Goal: Task Accomplishment & Management: Use online tool/utility

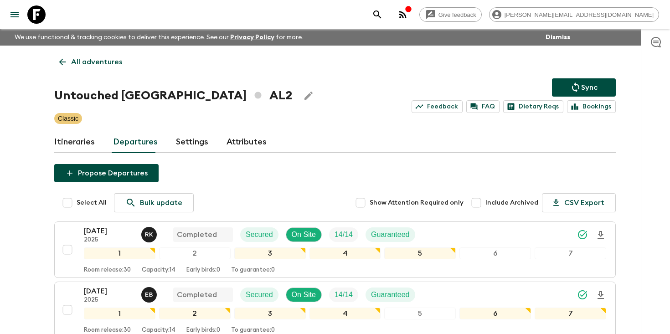
scroll to position [464, 0]
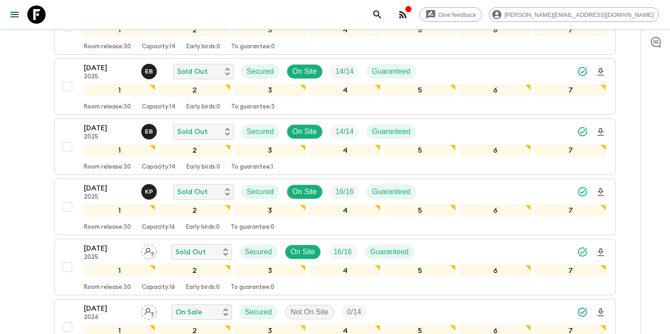
click at [383, 12] on icon "search adventures" at bounding box center [377, 14] width 11 height 11
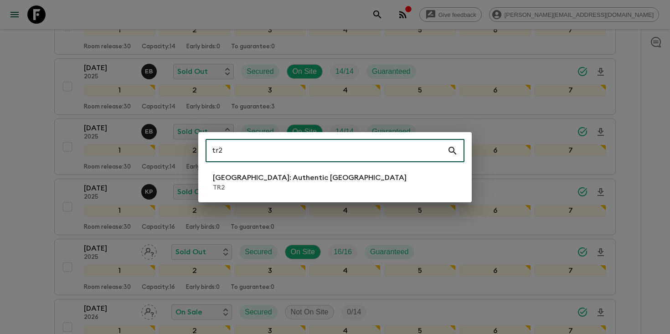
type input "tr2"
click at [318, 181] on li "[GEOGRAPHIC_DATA]: Authentic [GEOGRAPHIC_DATA] TR2" at bounding box center [334, 182] width 259 height 26
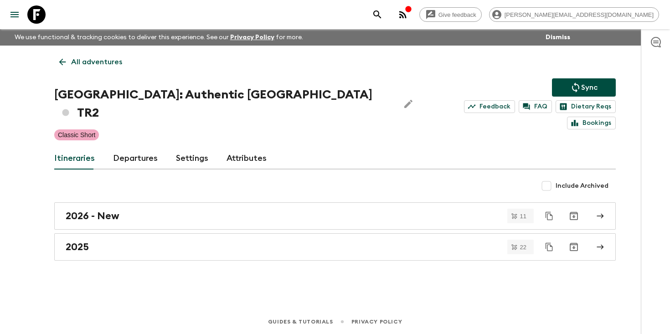
click at [135, 148] on link "Departures" at bounding box center [135, 159] width 45 height 22
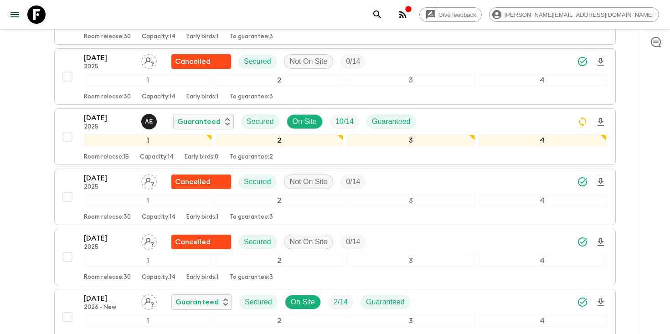
scroll to position [1521, 0]
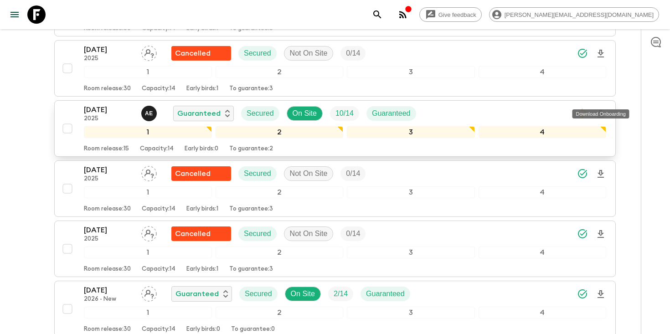
click at [602, 108] on icon "Download Onboarding" at bounding box center [600, 113] width 11 height 11
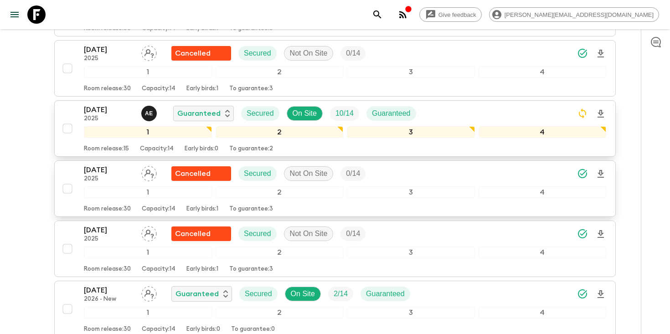
click at [90, 164] on p "[DATE]" at bounding box center [109, 169] width 50 height 11
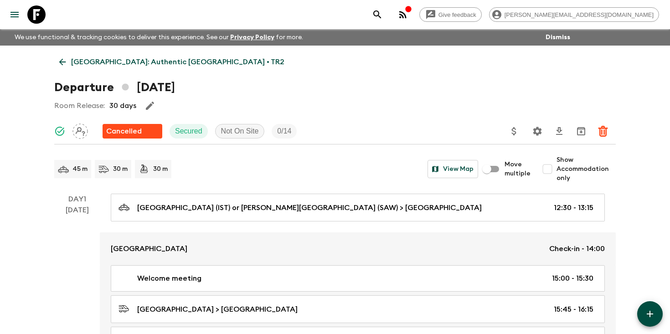
click at [383, 10] on icon "search adventures" at bounding box center [377, 14] width 11 height 11
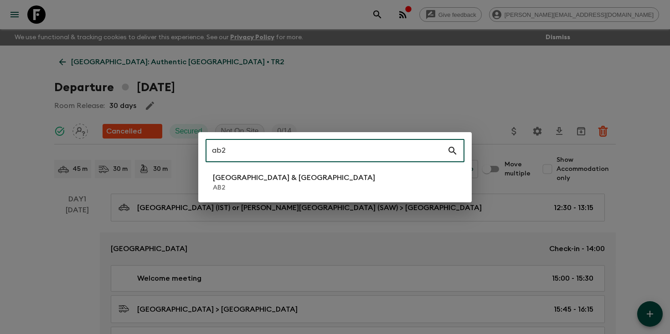
type input "ab2"
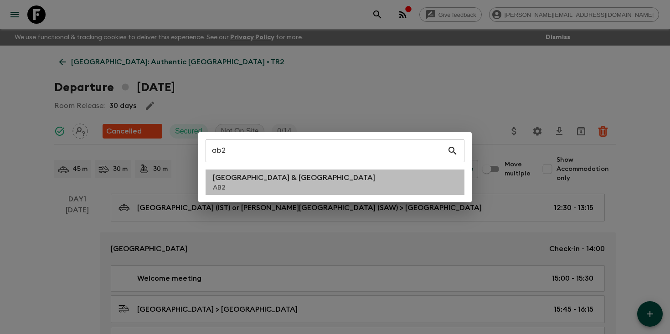
click at [277, 182] on li "Argentina & [GEOGRAPHIC_DATA] AB2" at bounding box center [334, 182] width 259 height 26
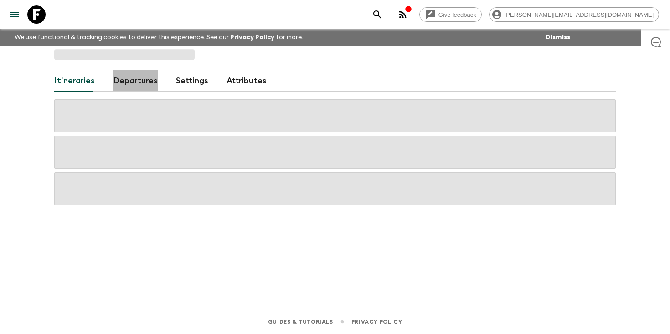
click at [138, 85] on link "Departures" at bounding box center [135, 81] width 45 height 22
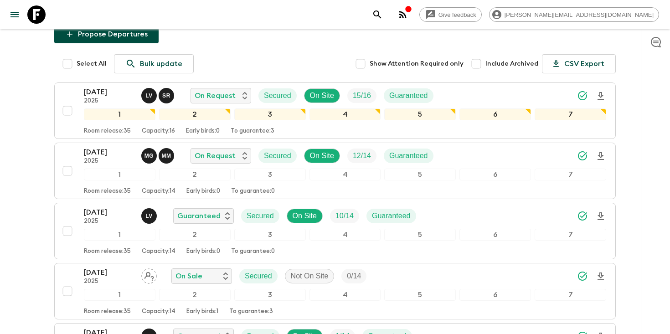
scroll to position [139, 0]
click at [600, 156] on icon "Download Onboarding" at bounding box center [600, 156] width 11 height 11
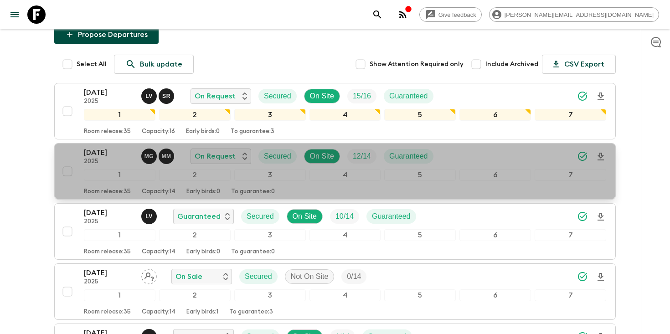
click at [103, 155] on p "[DATE]" at bounding box center [109, 152] width 50 height 11
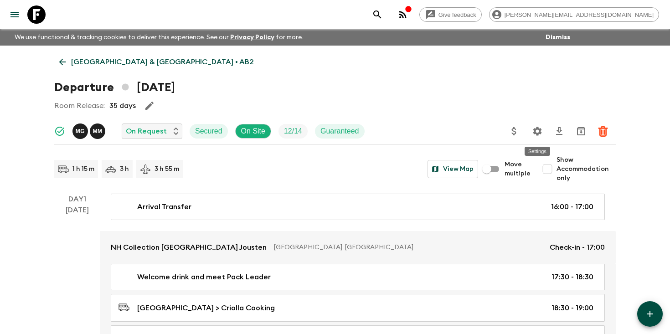
click at [539, 131] on icon "Settings" at bounding box center [537, 131] width 9 height 9
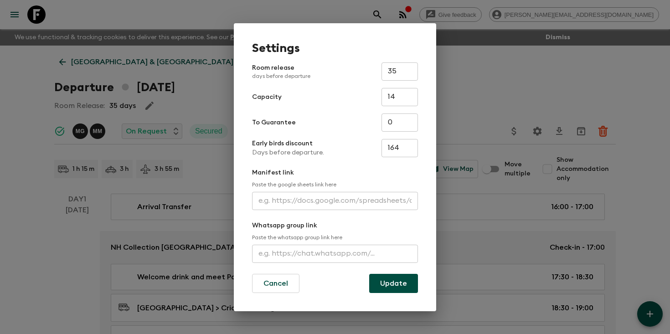
click at [292, 206] on input "text" at bounding box center [335, 201] width 166 height 18
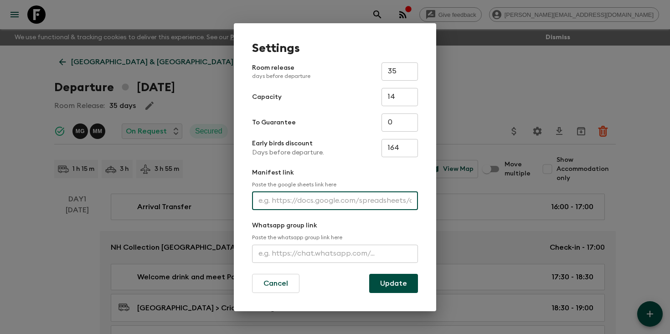
paste input "[URL][DOMAIN_NAME]"
type input "[URL][DOMAIN_NAME]"
click at [393, 281] on button "Update" at bounding box center [393, 283] width 49 height 19
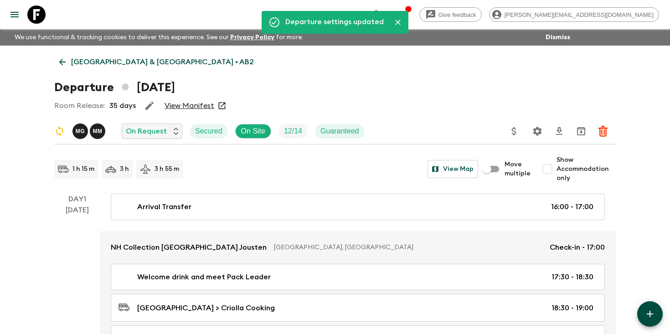
click at [538, 131] on icon "Settings" at bounding box center [537, 131] width 11 height 11
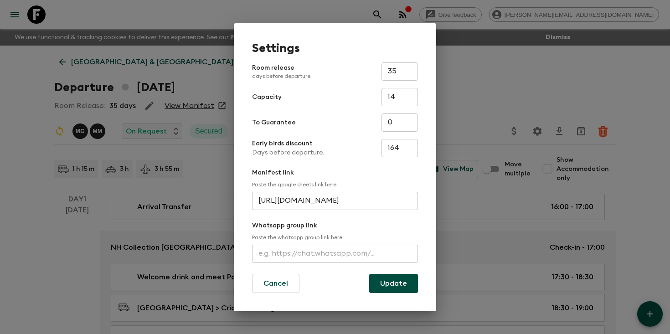
click at [641, 151] on div "Settings Room release days before departure 35 ​ Capacity 14 ​ To Guarantee 0 ​…" at bounding box center [335, 167] width 670 height 334
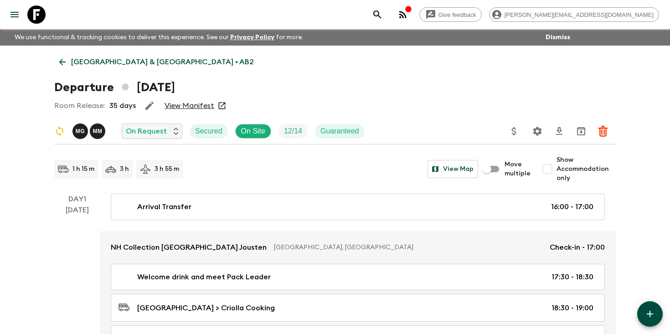
click at [381, 14] on icon "search adventures" at bounding box center [377, 14] width 8 height 8
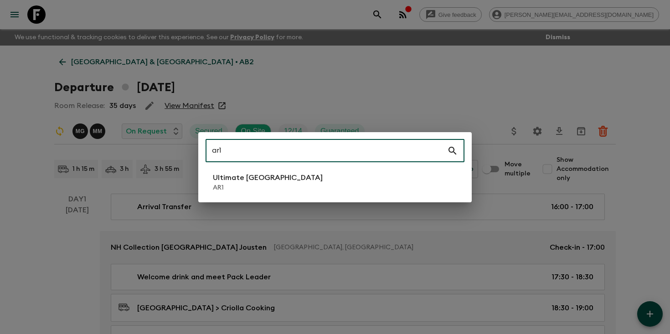
type input "ar1"
click at [335, 178] on li "Ultimate Argentina AR1" at bounding box center [334, 182] width 259 height 26
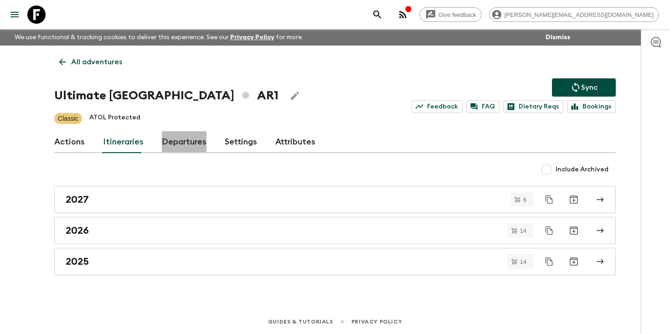
click at [166, 139] on link "Departures" at bounding box center [184, 142] width 45 height 22
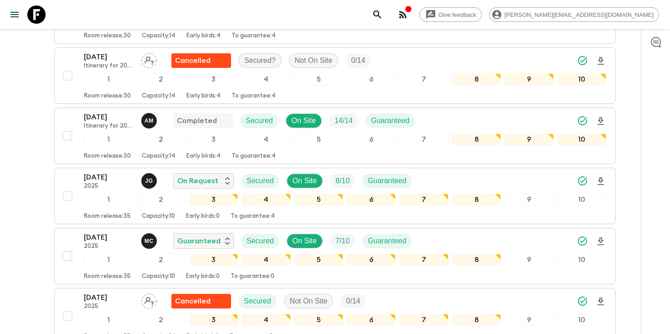
scroll to position [313, 0]
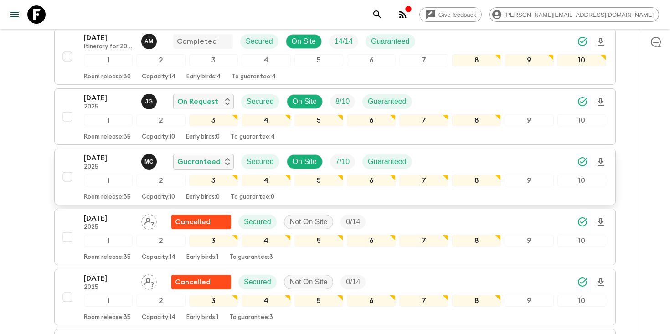
click at [600, 163] on icon "Download Onboarding" at bounding box center [600, 162] width 6 height 8
click at [542, 164] on div "[DATE] 2025 M C Guaranteed Secured On Site 7 / 10 Guaranteed" at bounding box center [345, 162] width 522 height 18
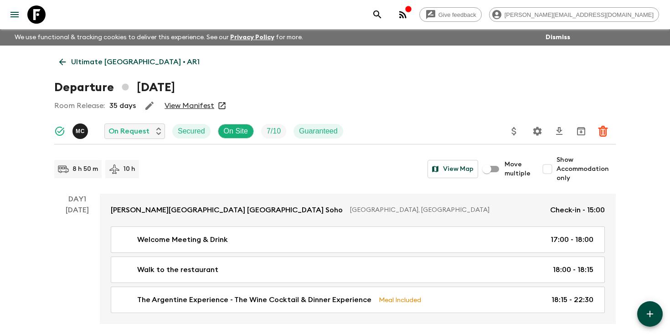
click at [533, 136] on icon "Settings" at bounding box center [537, 131] width 11 height 11
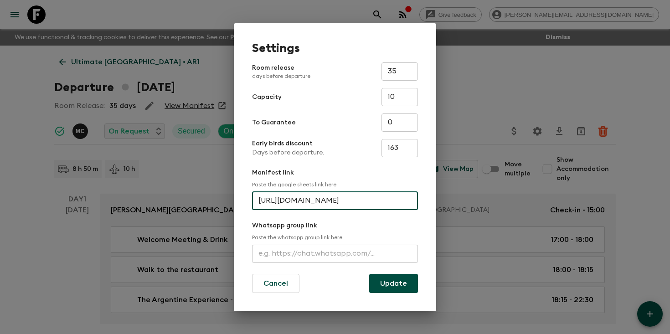
click at [326, 200] on input "[URL][DOMAIN_NAME]" at bounding box center [335, 201] width 166 height 18
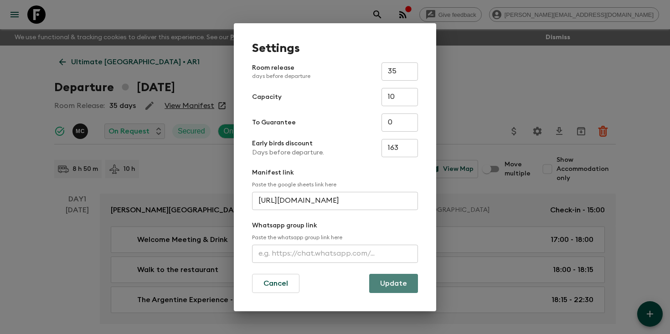
click at [403, 281] on button "Update" at bounding box center [393, 283] width 49 height 19
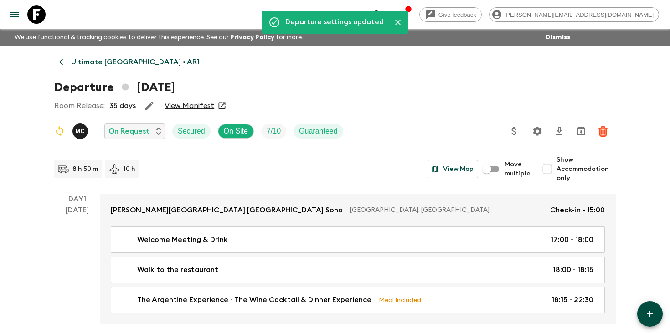
click at [383, 13] on icon "search adventures" at bounding box center [377, 14] width 11 height 11
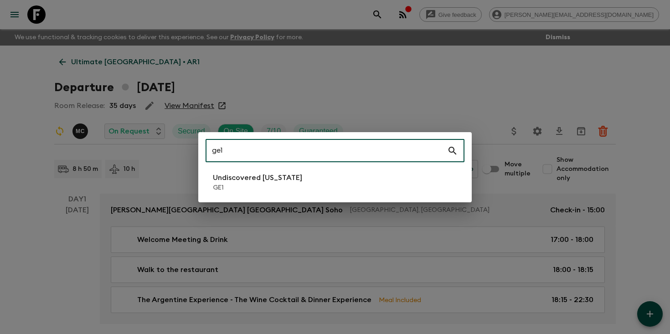
type input "ge1"
click at [262, 176] on p "Undiscovered [US_STATE]" at bounding box center [257, 177] width 89 height 11
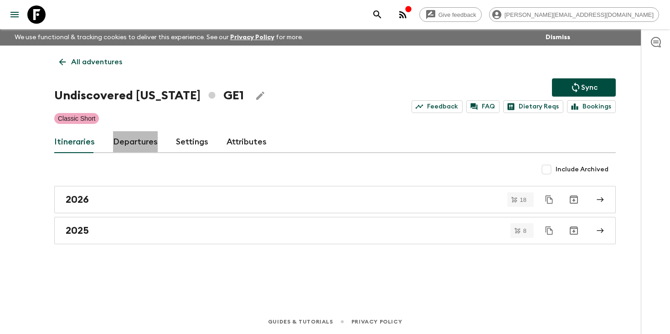
click at [125, 142] on link "Departures" at bounding box center [135, 142] width 45 height 22
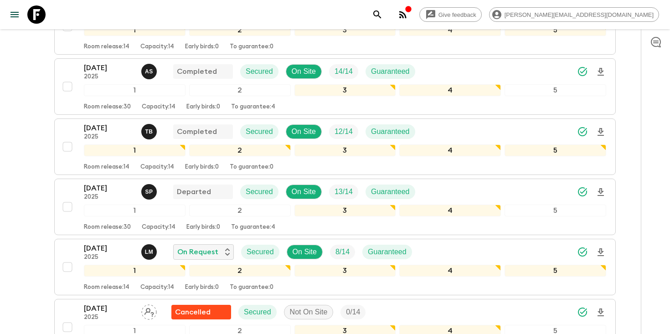
scroll to position [729, 0]
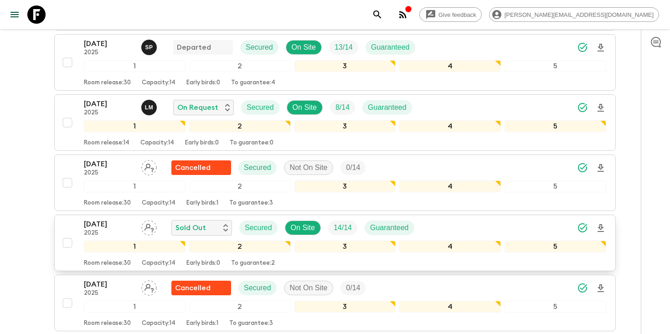
click at [599, 226] on icon "Download Onboarding" at bounding box center [600, 228] width 11 height 11
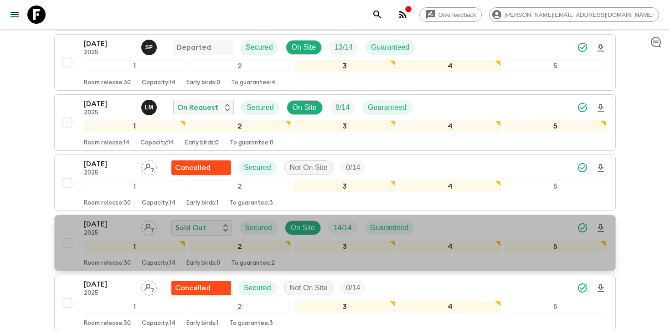
click at [91, 227] on p "[DATE]" at bounding box center [109, 224] width 50 height 11
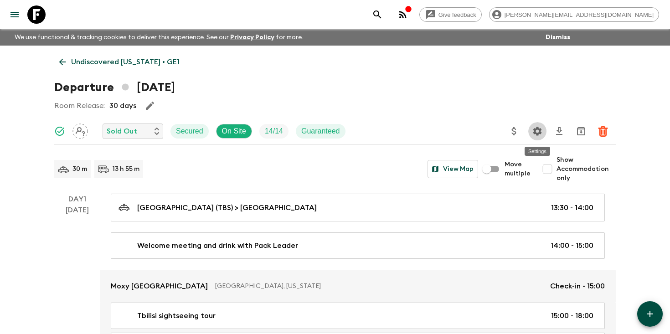
click at [540, 128] on icon "Settings" at bounding box center [537, 131] width 11 height 11
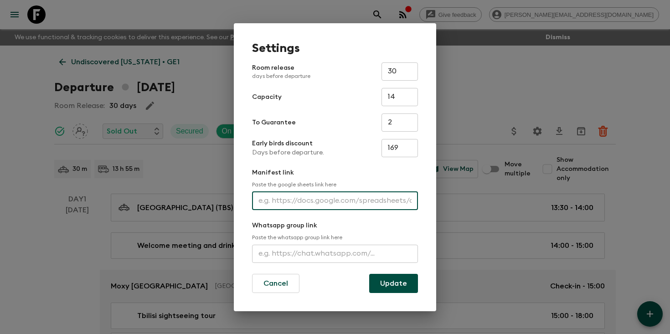
click at [329, 205] on input "text" at bounding box center [335, 201] width 166 height 18
paste input "[URL][DOMAIN_NAME]"
type input "[URL][DOMAIN_NAME]"
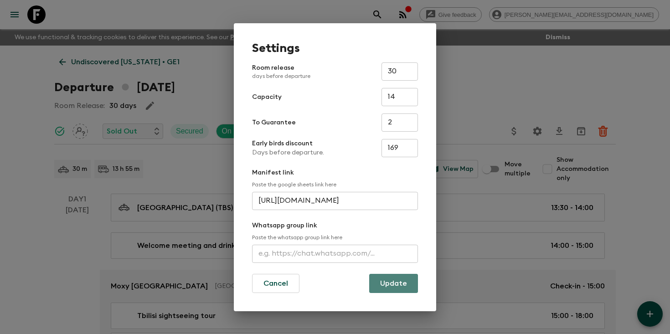
click at [396, 286] on button "Update" at bounding box center [393, 283] width 49 height 19
